Goal: Information Seeking & Learning: Learn about a topic

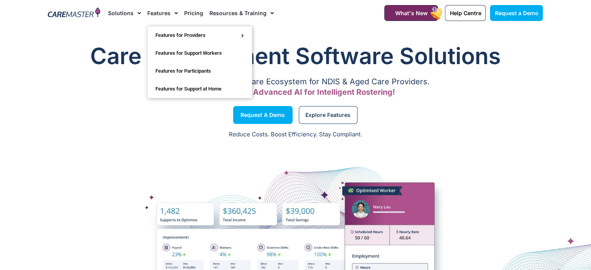
click at [171, 12] on span "Menu" at bounding box center [174, 13] width 7 height 13
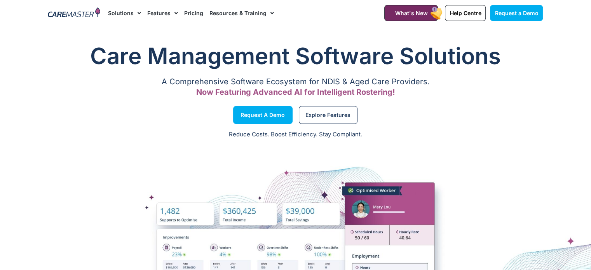
click at [163, 12] on link "Features" at bounding box center [162, 13] width 31 height 26
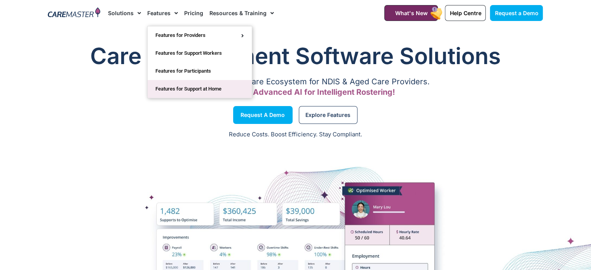
click at [229, 89] on link "Features for Support at Home" at bounding box center [200, 89] width 104 height 18
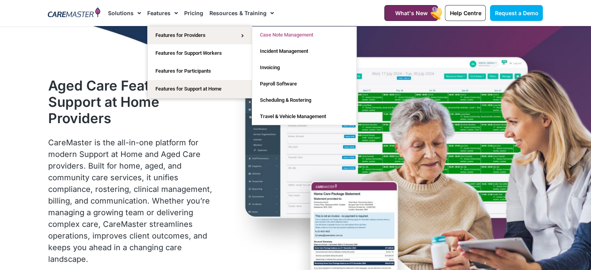
click at [278, 37] on link "Case Note Management" at bounding box center [304, 35] width 104 height 16
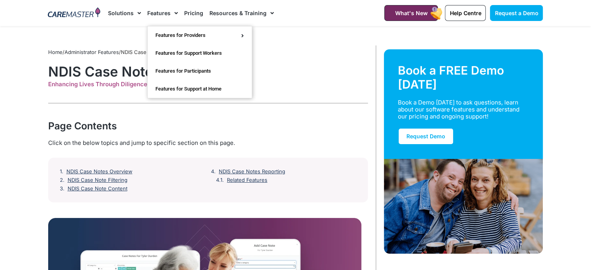
click at [159, 14] on link "Features" at bounding box center [162, 13] width 31 height 26
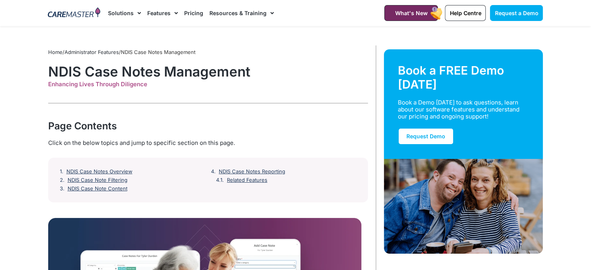
click at [159, 14] on link "Features" at bounding box center [162, 13] width 31 height 26
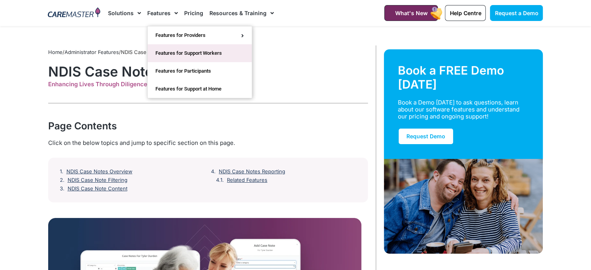
click at [171, 54] on link "Features for Support Workers" at bounding box center [200, 53] width 104 height 18
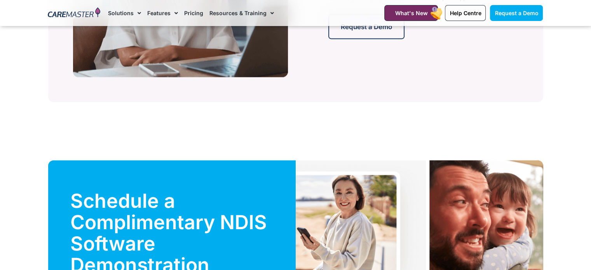
scroll to position [1981, 0]
